Goal: Information Seeking & Learning: Learn about a topic

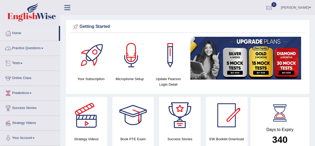
drag, startPoint x: 0, startPoint y: 0, endPoint x: 42, endPoint y: 45, distance: 61.7
click at [42, 45] on link "Practice Questions" at bounding box center [30, 47] width 60 height 13
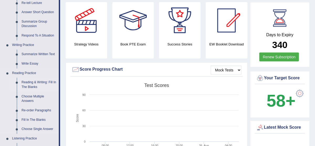
scroll to position [105, 0]
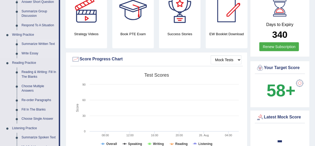
click at [39, 44] on link "Summarize Written Text" at bounding box center [39, 43] width 40 height 9
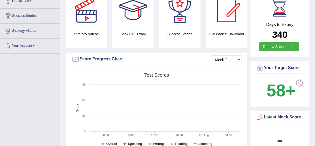
scroll to position [148, 0]
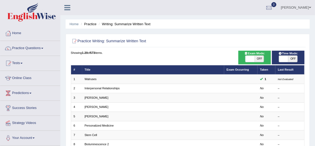
click at [295, 62] on span "OFF" at bounding box center [292, 59] width 9 height 6
checkbox input "true"
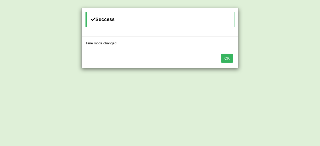
click at [235, 59] on div "OK" at bounding box center [160, 59] width 157 height 18
click at [230, 57] on button "OK" at bounding box center [227, 58] width 12 height 9
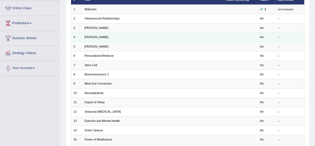
scroll to position [35, 0]
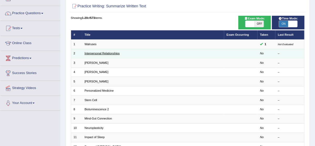
click at [99, 55] on link "Interpersonal Relationships" at bounding box center [102, 53] width 35 height 3
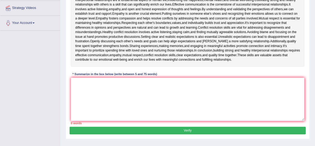
scroll to position [105, 0]
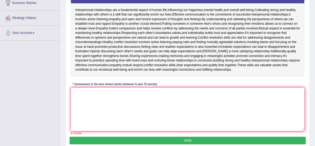
click at [55, 88] on div "Toggle navigation Home Practice Questions Speaking Practice Read Aloud Repeat S…" at bounding box center [157, 31] width 315 height 273
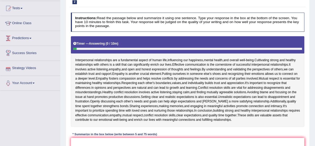
scroll to position [70, 0]
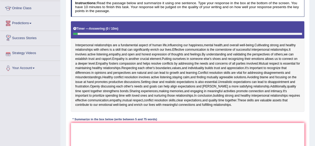
click at [32, 22] on link "Predictions" at bounding box center [30, 22] width 60 height 13
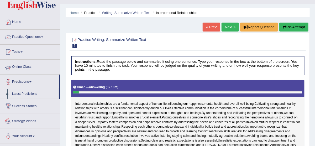
scroll to position [0, 0]
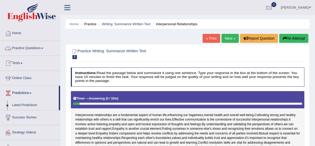
click at [41, 78] on link "Online Class" at bounding box center [30, 77] width 60 height 13
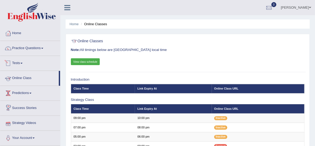
click at [39, 45] on link "Practice Questions" at bounding box center [30, 47] width 60 height 13
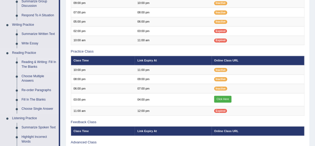
scroll to position [105, 0]
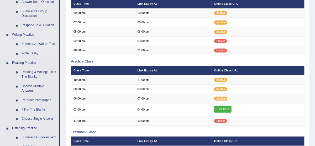
click at [43, 41] on link "Summarize Written Text" at bounding box center [39, 43] width 40 height 9
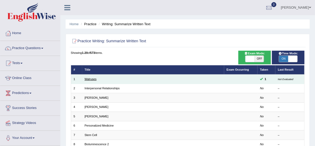
click at [97, 81] on link "Walruses" at bounding box center [91, 78] width 12 height 3
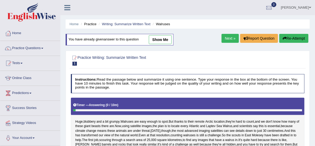
click at [162, 39] on link "show me" at bounding box center [160, 39] width 23 height 9
type textarea "Walruses are easy enough to spot, but thanks to their remote Arctic location, t…"
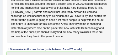
scroll to position [160, 0]
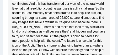
drag, startPoint x: 306, startPoint y: 75, endPoint x: 66, endPoint y: 15, distance: 247.2
click at [66, 15] on div "Huge , blubbery and a bit grumpy . Walruses are easy enough to spot . But thank…" at bounding box center [59, 11] width 103 height 110
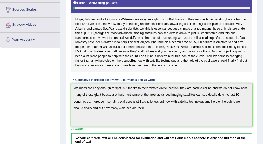
scroll to position [101, 0]
